Goal: Transaction & Acquisition: Purchase product/service

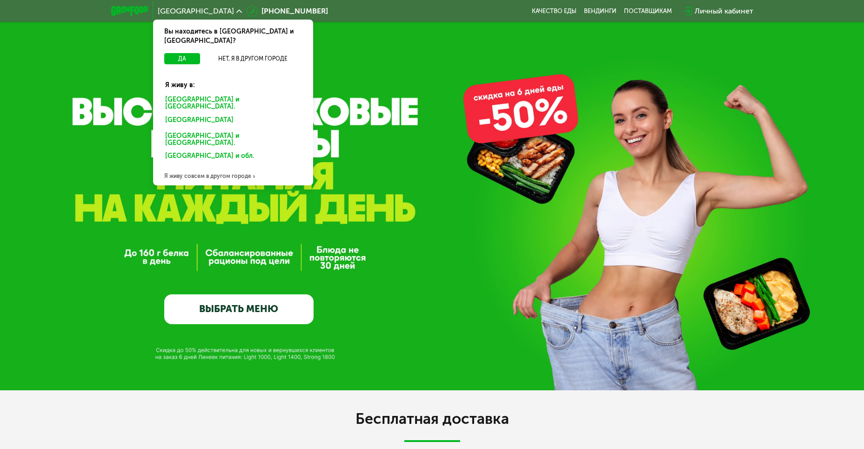
click at [217, 94] on div "[GEOGRAPHIC_DATA] и [GEOGRAPHIC_DATA]." at bounding box center [233, 104] width 149 height 20
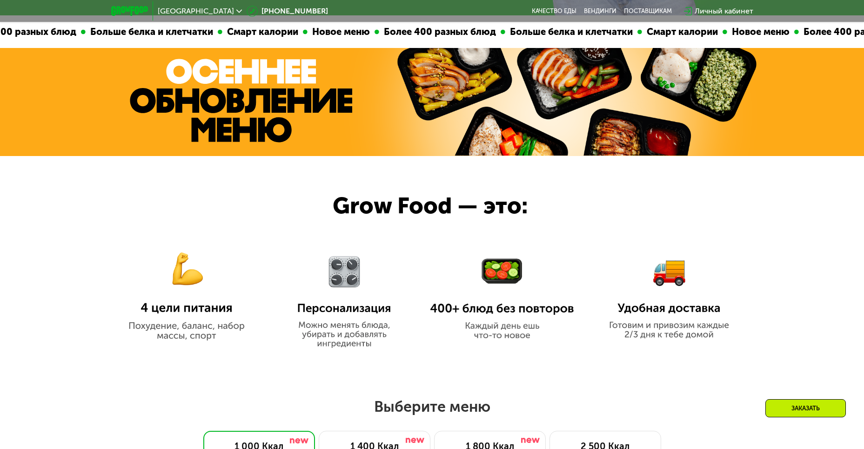
scroll to position [434, 0]
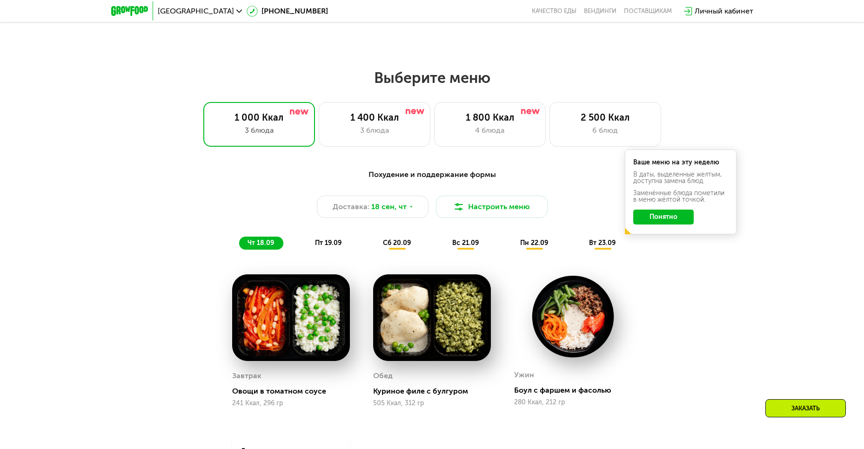
scroll to position [683, 0]
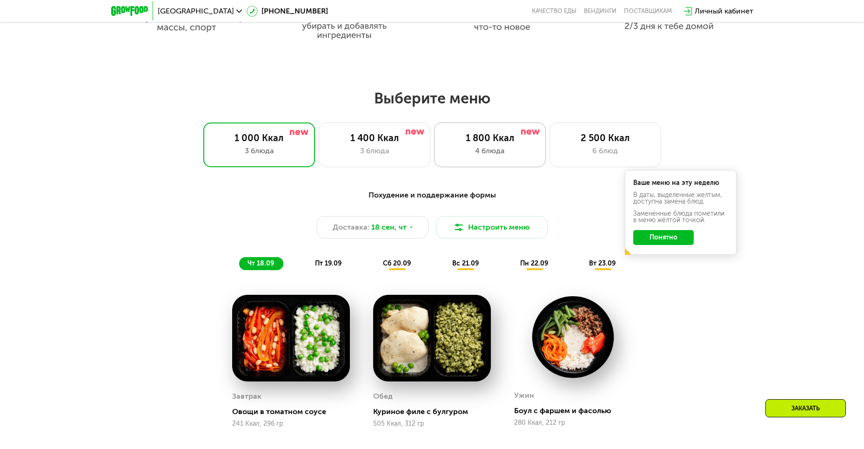
click at [486, 140] on div "1 800 Ккал" at bounding box center [490, 137] width 92 height 11
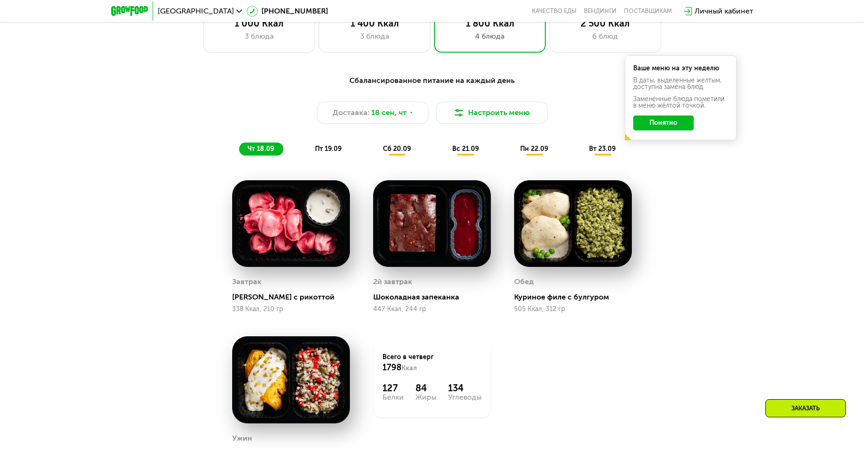
scroll to position [745, 0]
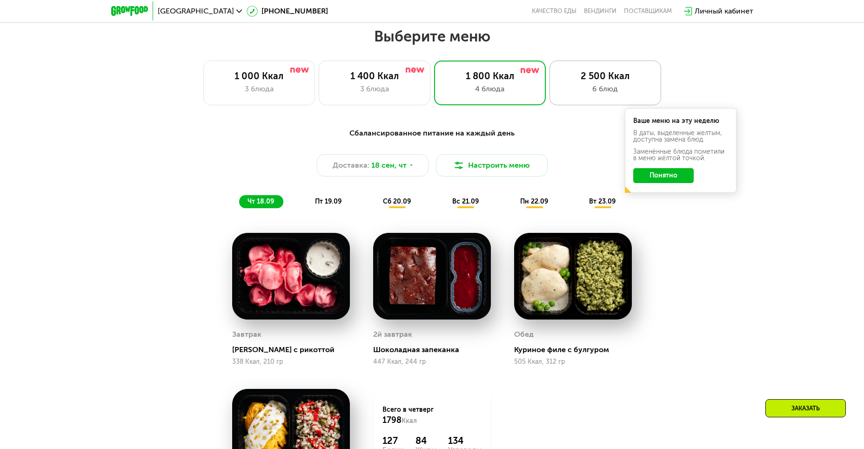
click at [594, 81] on div "2 500 Ккал" at bounding box center [605, 75] width 92 height 11
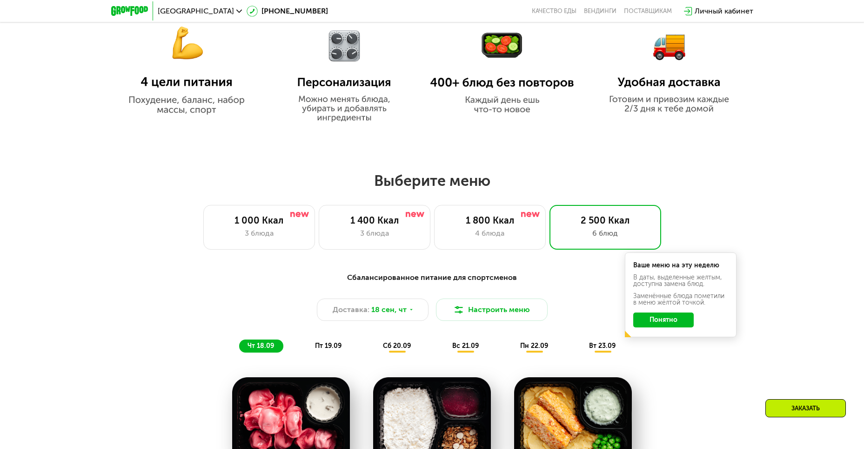
scroll to position [620, 0]
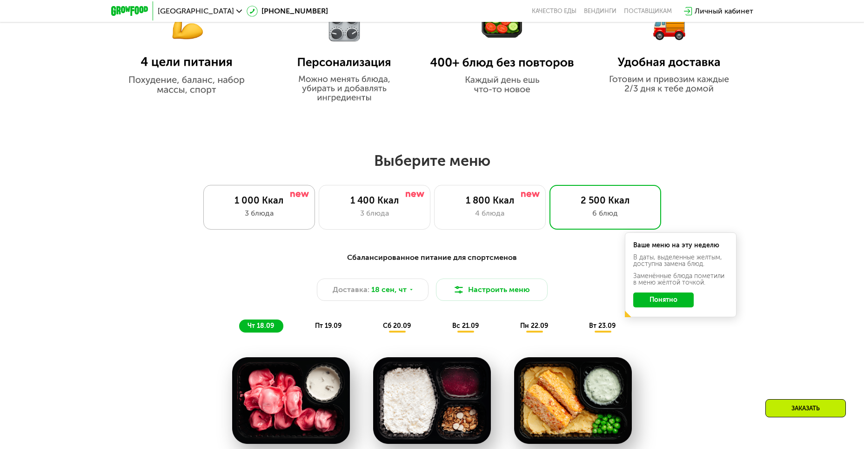
click at [269, 206] on div "1 000 Ккал" at bounding box center [259, 200] width 92 height 11
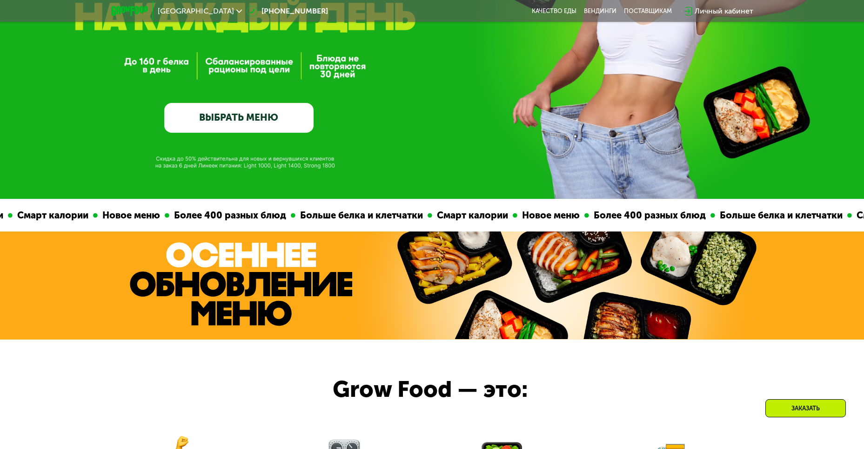
scroll to position [186, 0]
